Goal: Task Accomplishment & Management: Use online tool/utility

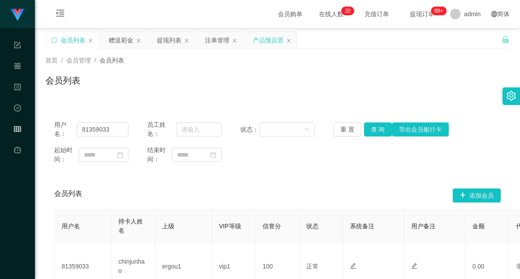
click at [269, 41] on div "产品预设置" at bounding box center [268, 40] width 31 height 17
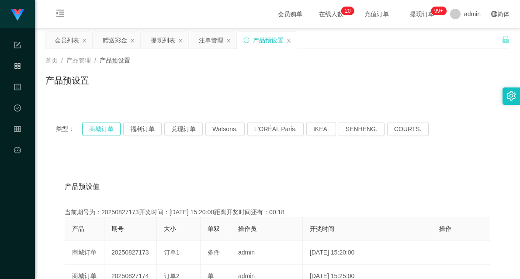
click at [95, 131] on button "商城订单" at bounding box center [101, 129] width 38 height 14
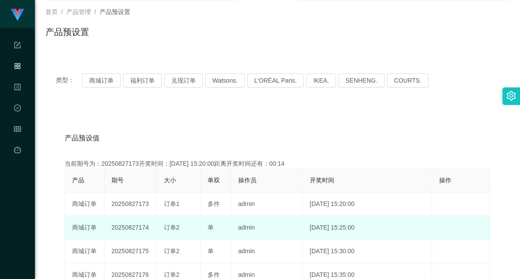
drag, startPoint x: 138, startPoint y: 227, endPoint x: 182, endPoint y: 226, distance: 43.7
click at [182, 226] on tr "商城订单 20250827174 订单2 单 admin [DATE] 15:25:00 编 辑 限制投注" at bounding box center [277, 228] width 425 height 24
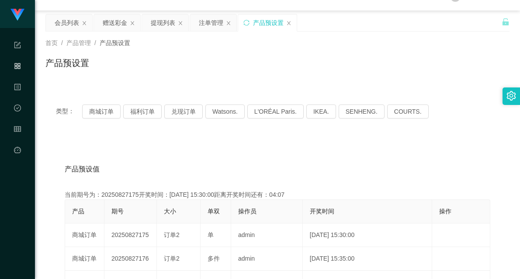
scroll to position [0, 0]
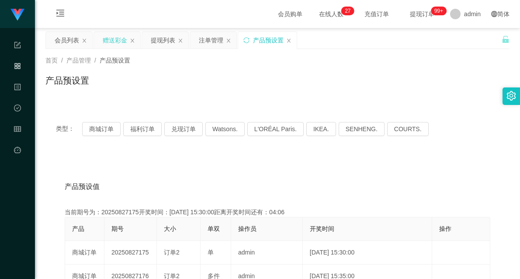
click at [117, 38] on div "赠送彩金" at bounding box center [115, 40] width 24 height 17
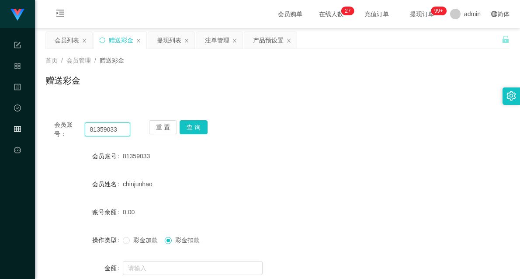
click at [102, 129] on input "81359033" at bounding box center [107, 129] width 45 height 14
paste input "lhongxing"
type input "lhongxing"
drag, startPoint x: 191, startPoint y: 123, endPoint x: 195, endPoint y: 124, distance: 4.5
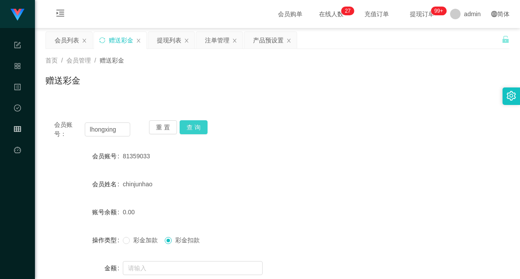
click at [191, 123] on button "查 询" at bounding box center [193, 127] width 28 height 14
click at [306, 120] on div "会员账号： lhongxing 重 置 查 询" at bounding box center [277, 129] width 464 height 18
click at [256, 38] on div "产品预设置" at bounding box center [268, 40] width 31 height 17
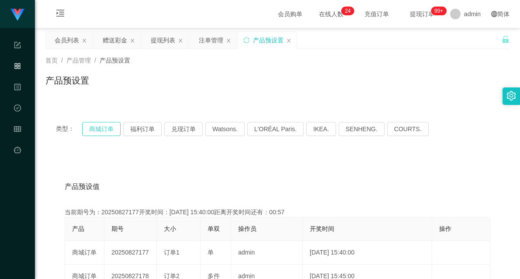
click at [101, 129] on button "商城订单" at bounding box center [101, 129] width 38 height 14
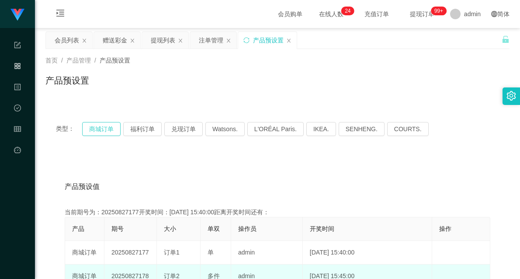
scroll to position [48, 0]
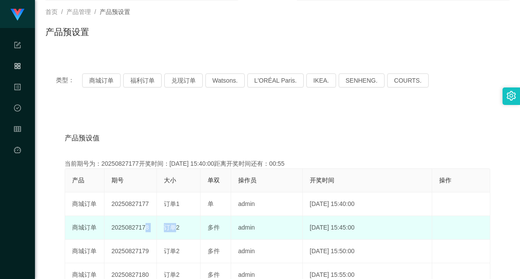
drag, startPoint x: 140, startPoint y: 227, endPoint x: 172, endPoint y: 227, distance: 31.9
click at [172, 227] on tr "商城订单 20250827178 订单2 多件 admin [DATE] 15:45:00 编 辑 限制投注" at bounding box center [277, 228] width 425 height 24
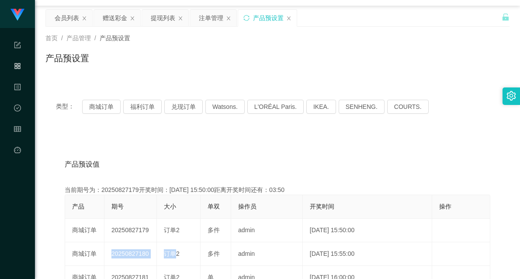
scroll to position [0, 0]
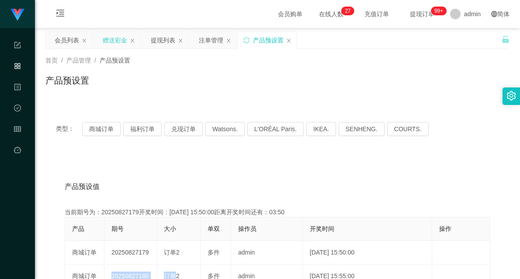
click at [115, 40] on div "赠送彩金" at bounding box center [115, 40] width 24 height 17
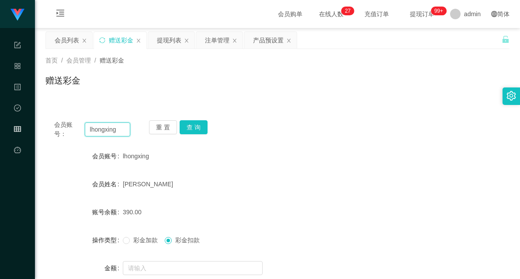
click at [100, 131] on input "lhongxing" at bounding box center [107, 129] width 45 height 14
type input "01234567abc"
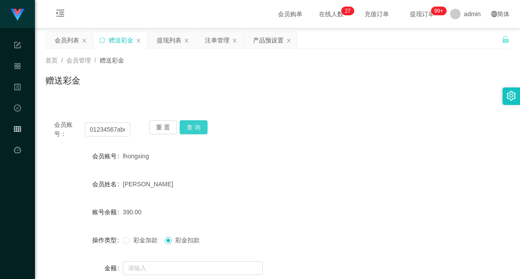
click at [191, 127] on button "查 询" at bounding box center [193, 127] width 28 height 14
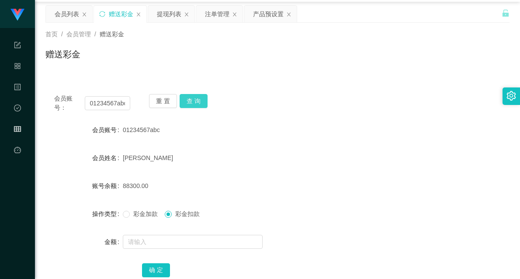
scroll to position [48, 0]
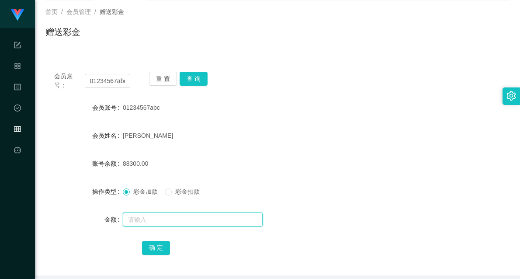
click at [148, 221] on input "text" at bounding box center [193, 219] width 140 height 14
type input "6"
type input "70000"
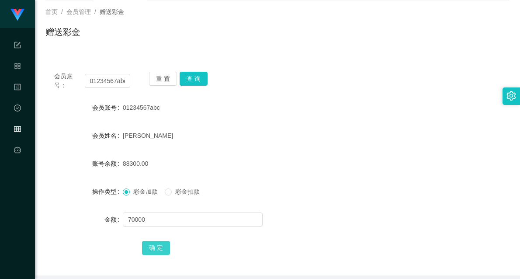
click at [154, 245] on button "确 定" at bounding box center [156, 248] width 28 height 14
click at [252, 145] on form "会员账号 01234567abc 会员姓名 [PERSON_NAME] 账号余额 158300.00 操作类型 彩金加款 彩金扣款 金额 确 定" at bounding box center [277, 177] width 464 height 157
click at [194, 74] on button "查 询" at bounding box center [193, 79] width 28 height 14
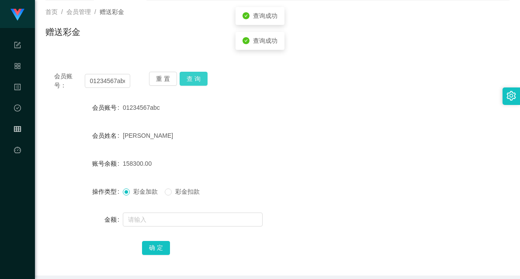
click at [187, 75] on button "查 询" at bounding box center [193, 79] width 28 height 14
click at [191, 80] on button "查 询" at bounding box center [193, 79] width 28 height 14
click at [193, 81] on button "查 询" at bounding box center [193, 79] width 28 height 14
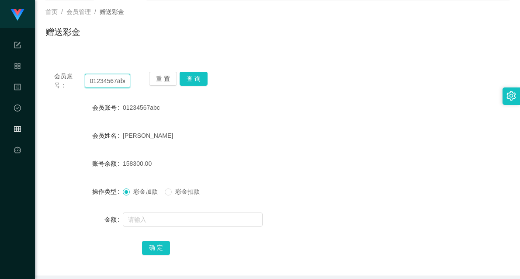
click at [112, 82] on input "01234567abc" at bounding box center [107, 81] width 45 height 14
paste input "81281107"
click at [192, 73] on button "查 询" at bounding box center [193, 79] width 28 height 14
drag, startPoint x: 199, startPoint y: 151, endPoint x: 171, endPoint y: 114, distance: 46.2
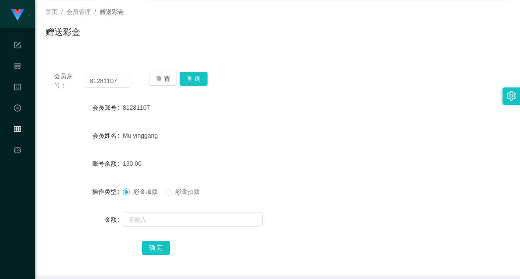
click at [199, 151] on form "会员账号 81281107 会员姓名 [PERSON_NAME] 账号余额 130.00 操作类型 彩金加款 彩金扣款 金额 确 定" at bounding box center [277, 177] width 464 height 157
click at [100, 81] on input "81281107" at bounding box center [107, 81] width 45 height 14
click at [200, 72] on button "查 询" at bounding box center [193, 79] width 28 height 14
click at [226, 165] on div "130.00" at bounding box center [258, 163] width 271 height 17
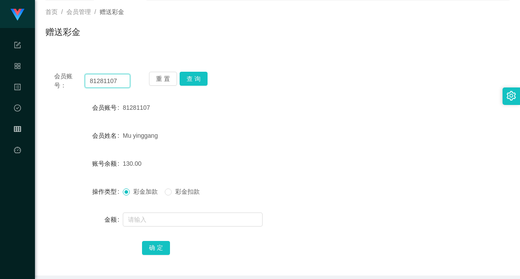
click at [102, 81] on input "81281107" at bounding box center [107, 81] width 45 height 14
paste input "365434"
type input "83654347"
click at [195, 73] on button "查 询" at bounding box center [193, 79] width 28 height 14
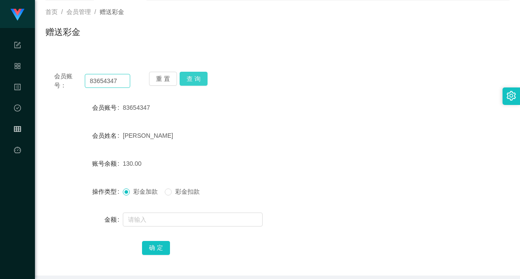
scroll to position [0, 0]
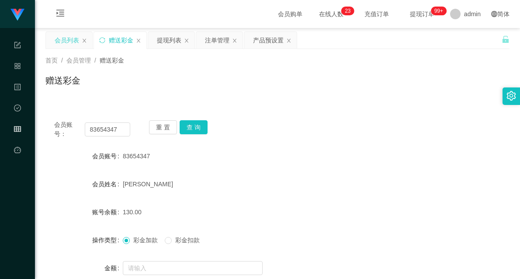
click at [59, 40] on div "会员列表" at bounding box center [67, 40] width 24 height 17
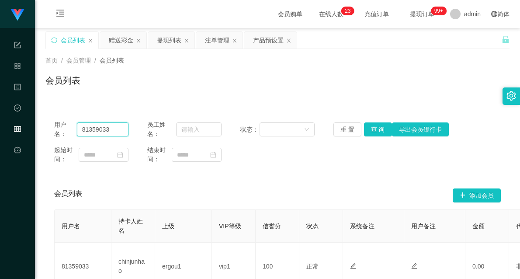
click at [95, 130] on input "81359033" at bounding box center [103, 129] width 52 height 14
type input "01234567abc"
click at [372, 128] on button "查 询" at bounding box center [378, 129] width 28 height 14
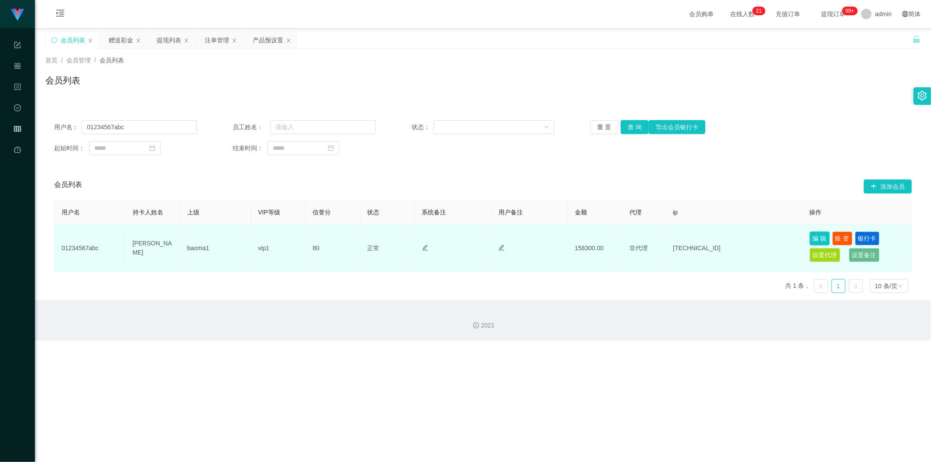
click at [519, 238] on button "编 辑" at bounding box center [820, 238] width 20 height 14
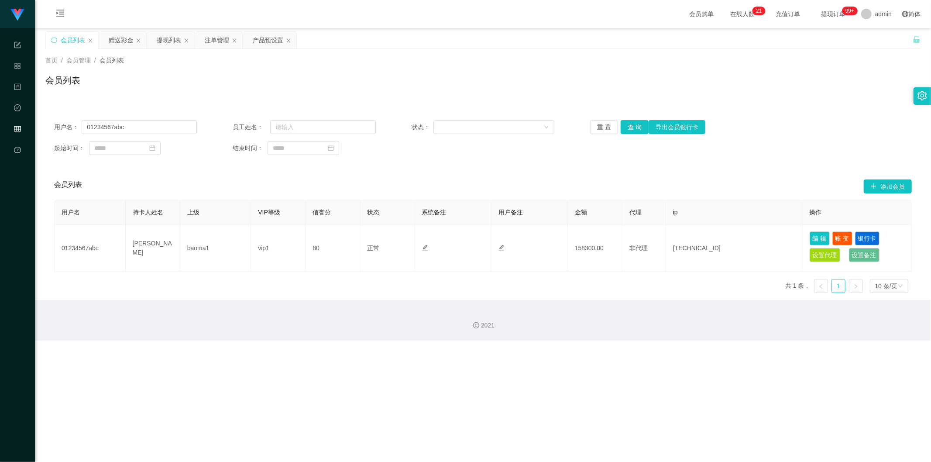
type input "01234567abc"
type input "[PERSON_NAME]"
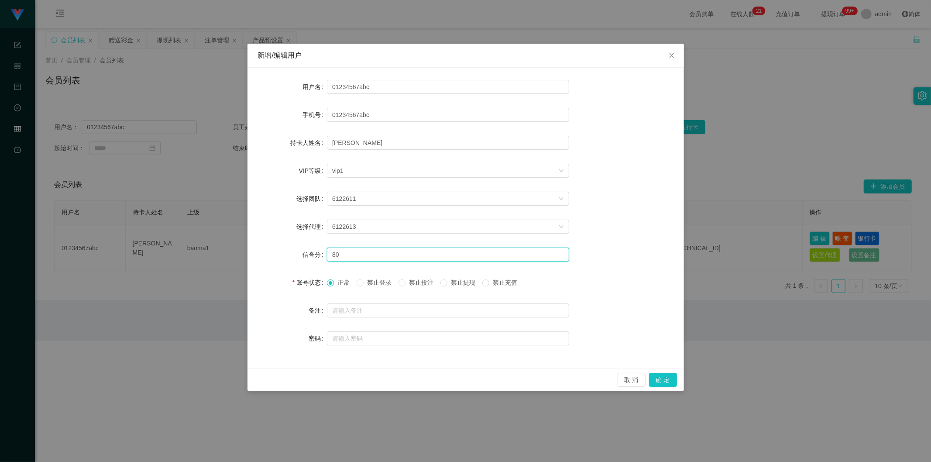
drag, startPoint x: 348, startPoint y: 254, endPoint x: 314, endPoint y: 253, distance: 34.9
click at [314, 253] on div "信誉分 80" at bounding box center [466, 254] width 416 height 17
type input "60"
click at [519, 278] on button "确 定" at bounding box center [663, 380] width 28 height 14
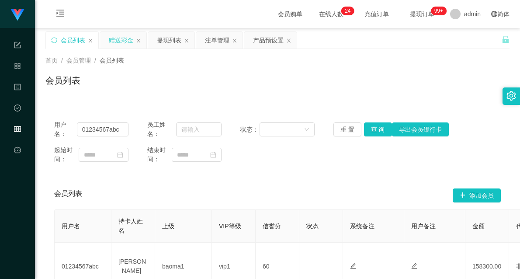
click at [116, 44] on div "赠送彩金" at bounding box center [121, 40] width 24 height 17
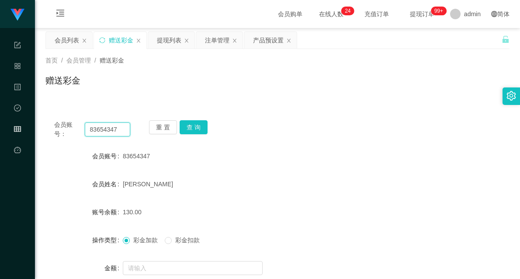
drag, startPoint x: 121, startPoint y: 125, endPoint x: 48, endPoint y: 128, distance: 73.0
click at [48, 128] on div "会员账号： 83654347 重 置 查 询" at bounding box center [277, 129] width 464 height 18
paste input "128110"
click at [195, 125] on button "查 询" at bounding box center [193, 127] width 28 height 14
click at [456, 96] on div "首页 / 会员管理 / 赠送彩金 / 赠送彩金" at bounding box center [277, 75] width 485 height 52
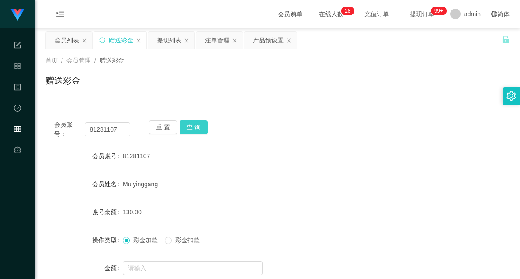
click at [197, 124] on button "查 询" at bounding box center [193, 127] width 28 height 14
drag, startPoint x: 128, startPoint y: 129, endPoint x: 35, endPoint y: 130, distance: 93.4
click at [35, 130] on main "关闭左侧 关闭右侧 关闭其它 刷新页面 会员列表 赠送彩金 提现列表 注单管理 产品预设置 首页 / 会员管理 / 赠送彩金 / 赠送彩金 会员账号： 812…" at bounding box center [277, 176] width 485 height 296
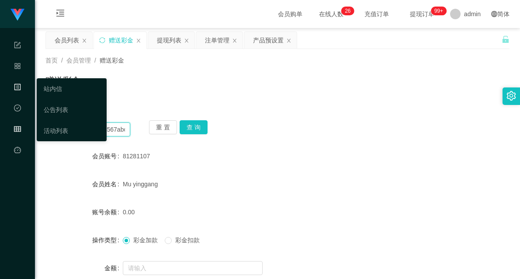
scroll to position [0, 1]
type input "01234567abc"
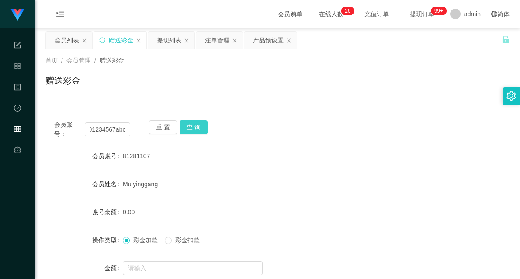
scroll to position [0, 0]
click at [195, 124] on button "查 询" at bounding box center [193, 127] width 28 height 14
drag, startPoint x: 341, startPoint y: 131, endPoint x: 329, endPoint y: 131, distance: 12.7
click at [342, 131] on div "会员账号： 01234567abc 重 置 查 询" at bounding box center [277, 129] width 464 height 18
